Goal: Obtain resource: Download file/media

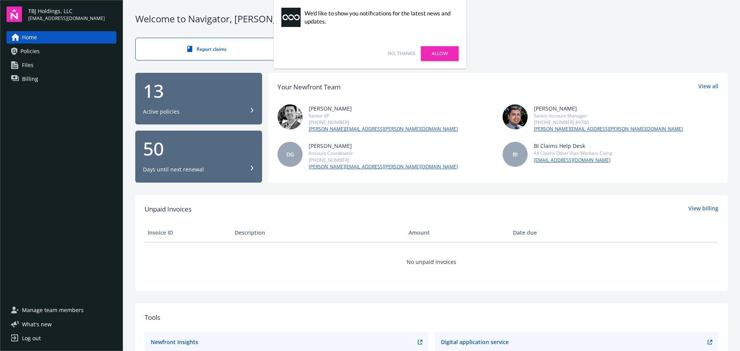
click at [396, 55] on link "No, thanks" at bounding box center [400, 53] width 27 height 7
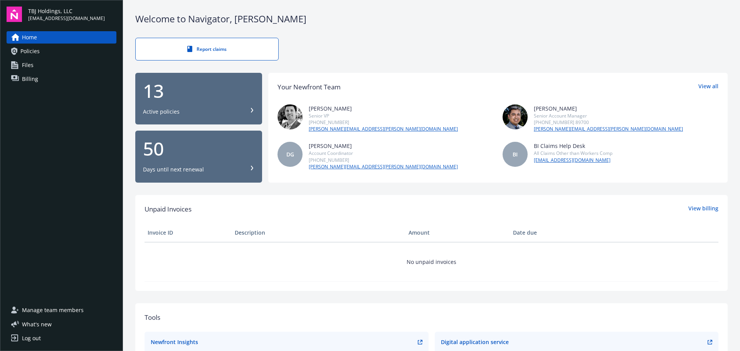
click at [29, 54] on span "Policies" at bounding box center [29, 51] width 19 height 12
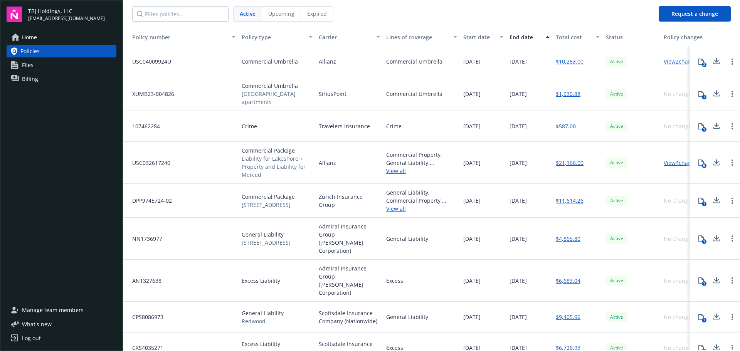
click at [28, 68] on span "Files" at bounding box center [28, 65] width 12 height 12
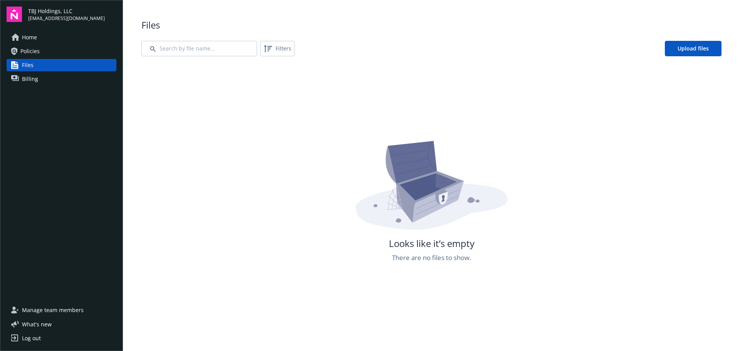
click at [22, 79] on span "Billing" at bounding box center [30, 79] width 16 height 12
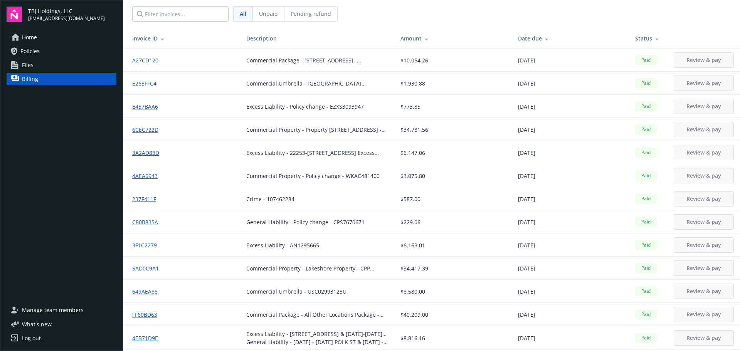
click at [530, 39] on div "Date due" at bounding box center [570, 38] width 105 height 8
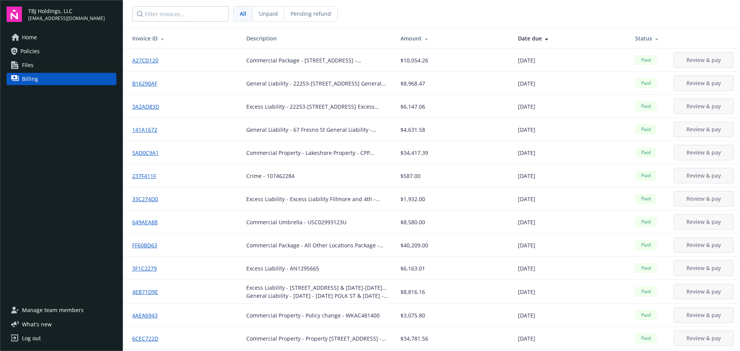
click at [526, 42] on div "Date due" at bounding box center [570, 38] width 105 height 8
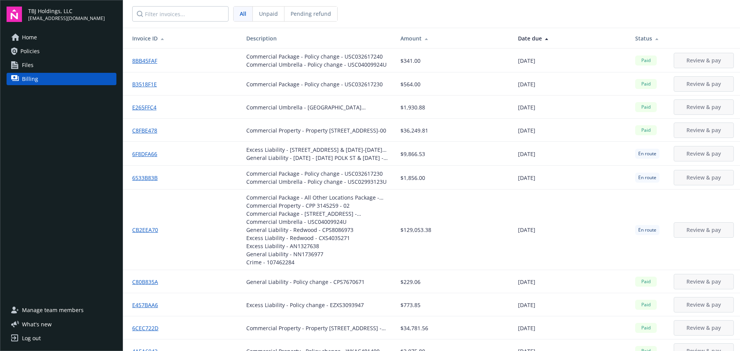
click at [31, 52] on span "Policies" at bounding box center [29, 51] width 19 height 12
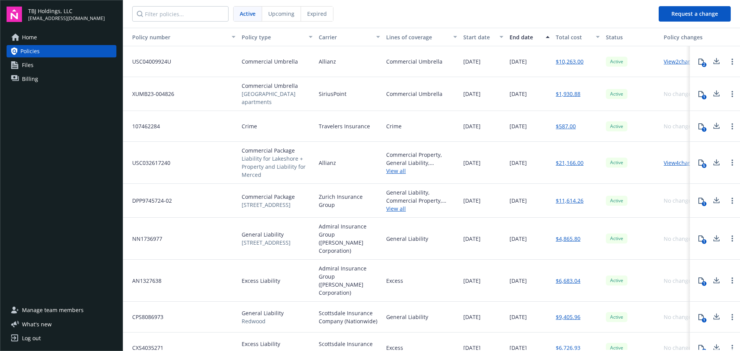
click at [711, 95] on icon at bounding box center [715, 94] width 9 height 10
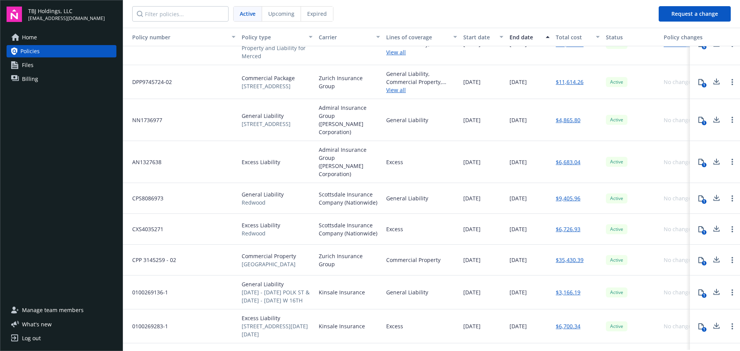
scroll to position [132, 0]
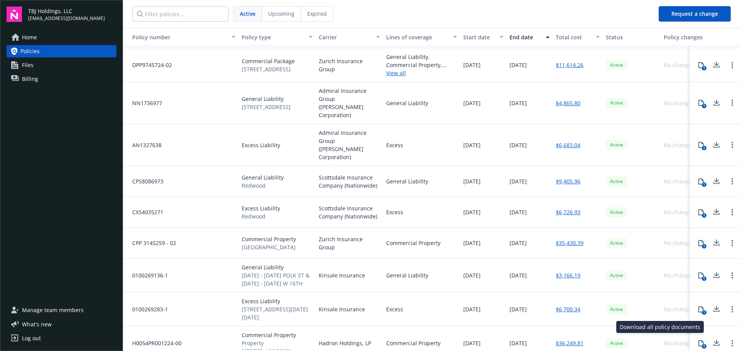
click at [714, 339] on icon at bounding box center [716, 341] width 5 height 5
